Goal: Information Seeking & Learning: Learn about a topic

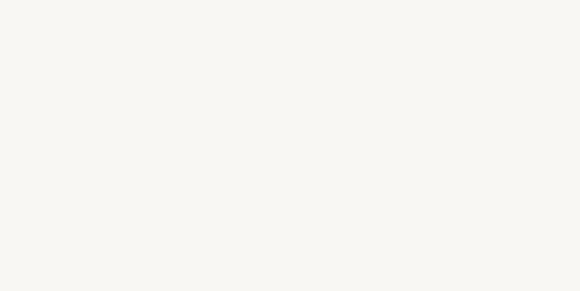
select select "HU"
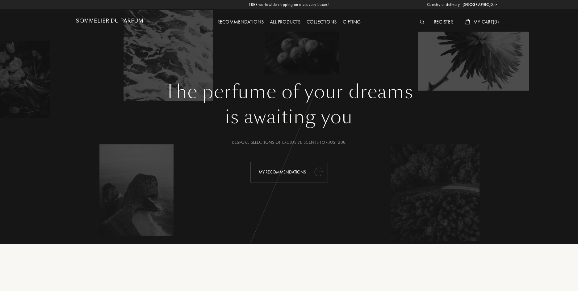
click at [289, 167] on div "My Recommendations" at bounding box center [289, 172] width 78 height 21
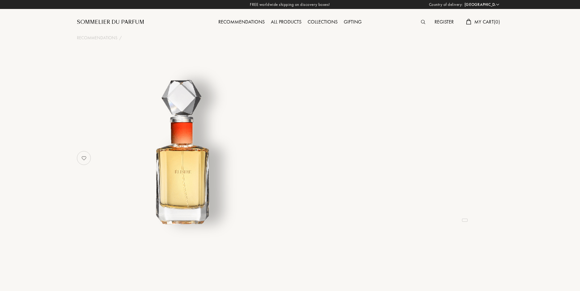
select select "HU"
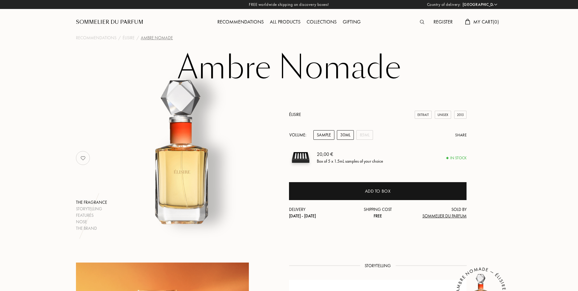
click at [344, 136] on div "30mL" at bounding box center [345, 135] width 17 height 10
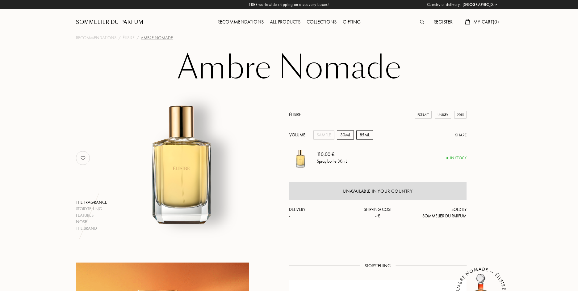
click at [360, 136] on div "85mL" at bounding box center [364, 135] width 17 height 10
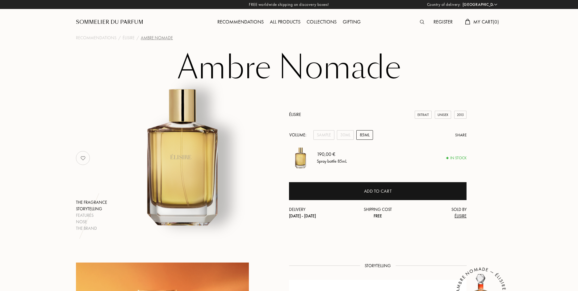
click at [90, 211] on div "Storytelling" at bounding box center [91, 208] width 31 height 6
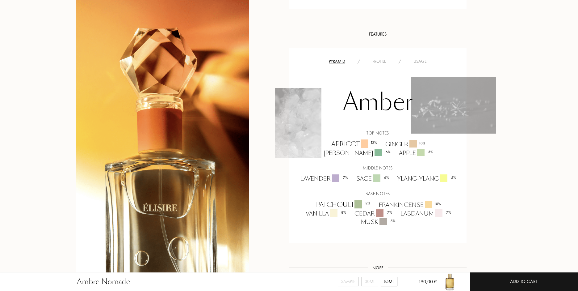
scroll to position [342, 0]
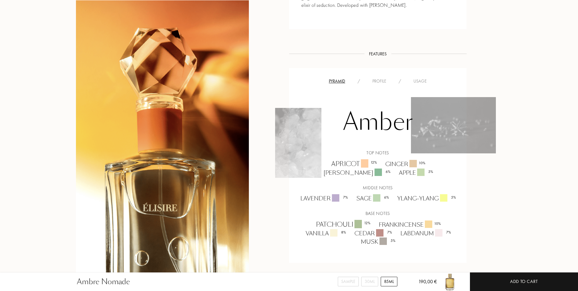
click at [375, 81] on div "Profile" at bounding box center [379, 81] width 26 height 6
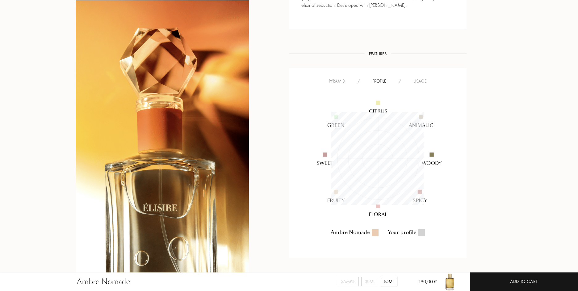
scroll to position [93, 93]
click at [413, 79] on div "Usage" at bounding box center [420, 81] width 26 height 6
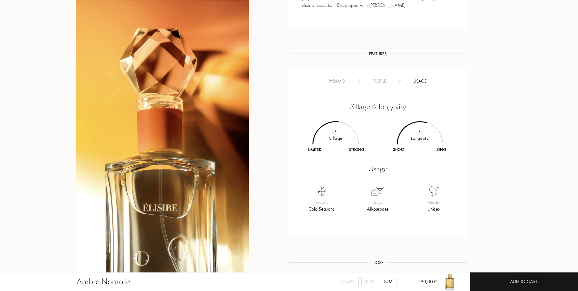
click at [388, 81] on div "Profile" at bounding box center [379, 81] width 26 height 6
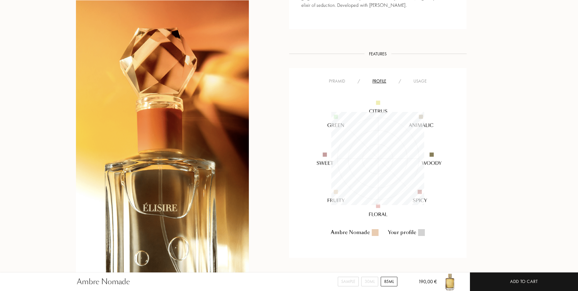
click at [419, 80] on div "Usage" at bounding box center [420, 81] width 26 height 6
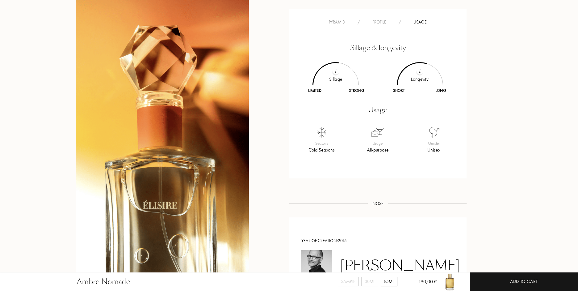
scroll to position [340, 0]
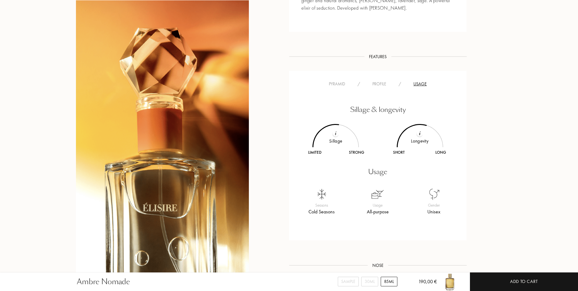
click at [377, 83] on div "Profile" at bounding box center [379, 84] width 26 height 6
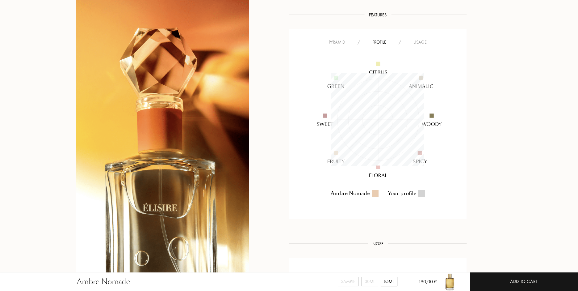
scroll to position [371, 0]
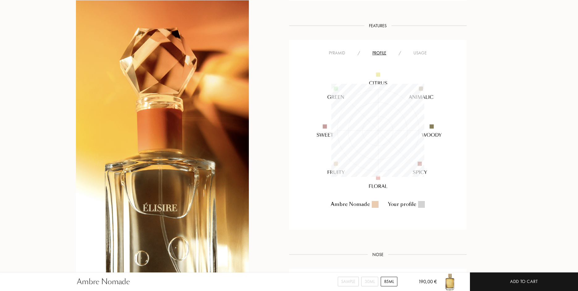
click at [459, 95] on div "Ambre Nomade Your profile" at bounding box center [378, 142] width 168 height 132
click at [415, 55] on div "Usage" at bounding box center [420, 53] width 26 height 6
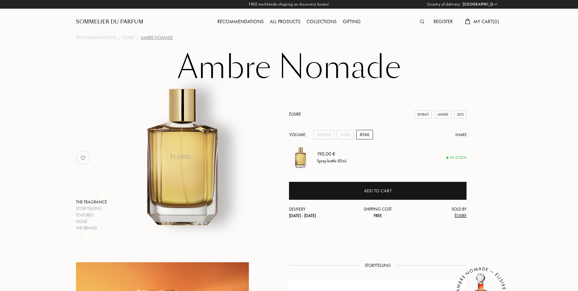
scroll to position [0, 0]
